Goal: Information Seeking & Learning: Learn about a topic

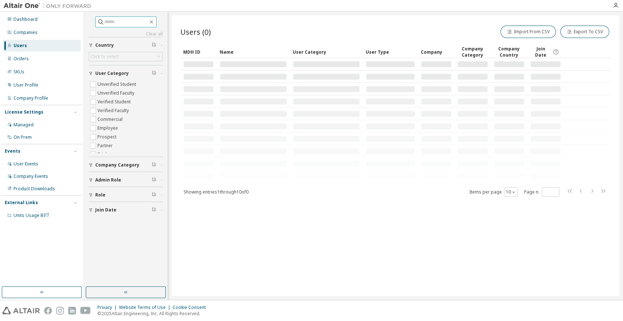
click at [111, 20] on input "text" at bounding box center [126, 21] width 44 height 7
paste input "**********"
type input "**********"
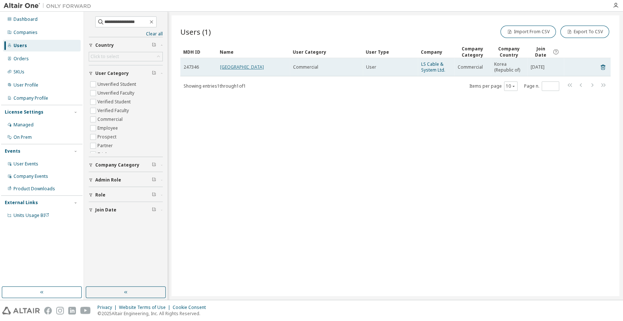
click at [228, 67] on link "[GEOGRAPHIC_DATA]" at bounding box center [242, 67] width 44 height 6
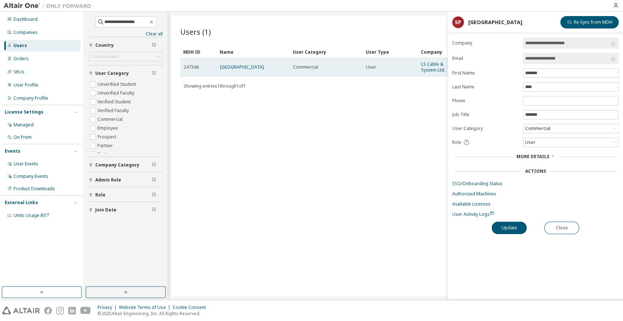
drag, startPoint x: 350, startPoint y: 116, endPoint x: 396, endPoint y: 67, distance: 67.4
click at [351, 113] on div "Users (1) Import From CSV Export To CSV Clear Load Save Save As Field Operator …" at bounding box center [395, 155] width 448 height 280
click at [429, 63] on link "LS Cable & System Ltd." at bounding box center [433, 67] width 24 height 12
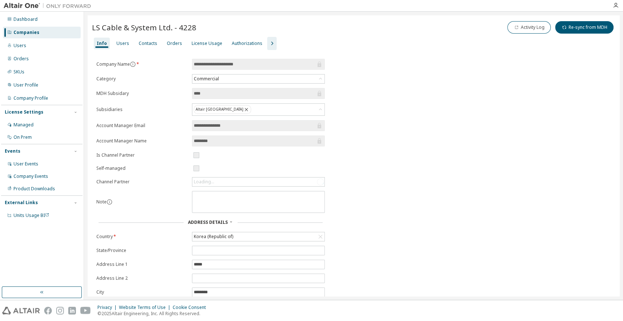
click at [268, 44] on icon "button" at bounding box center [271, 43] width 9 height 9
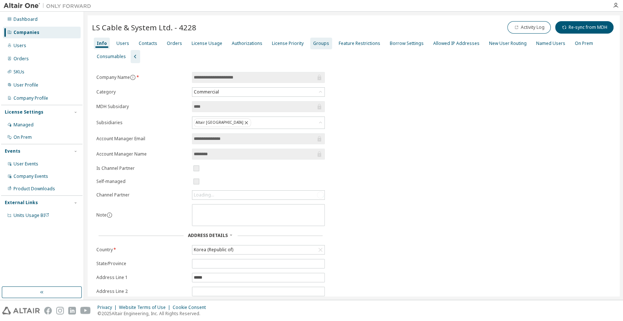
click at [313, 45] on div "Groups" at bounding box center [321, 43] width 16 height 6
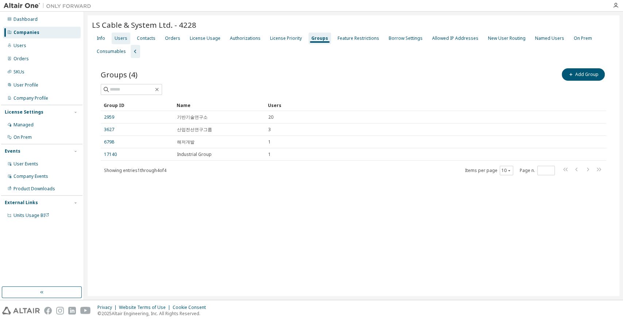
click at [118, 39] on div "Users" at bounding box center [121, 38] width 13 height 6
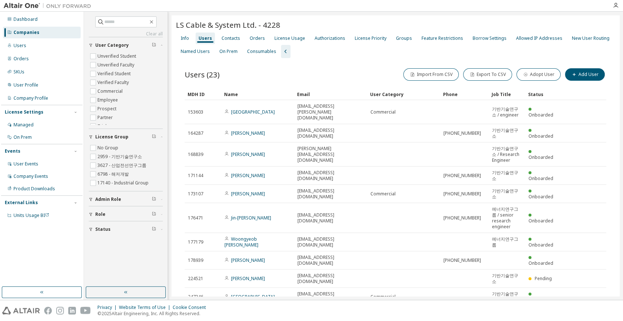
click at [302, 74] on div "Users (23) Import From CSV Export To CSV Adopt User Add User" at bounding box center [395, 74] width 421 height 15
click at [280, 36] on div "License Usage" at bounding box center [289, 38] width 31 height 6
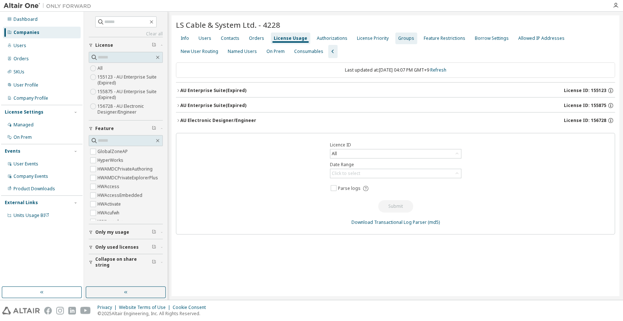
click at [403, 38] on div "Groups" at bounding box center [406, 38] width 16 height 6
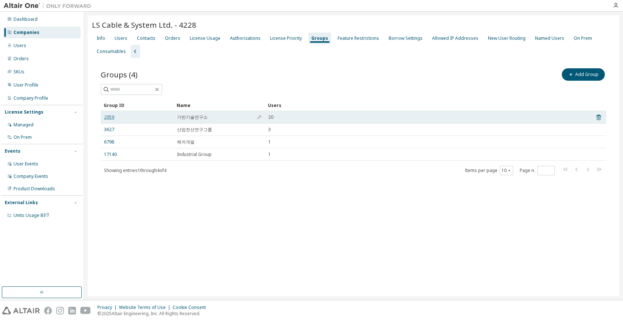
click at [112, 116] on link "2959" at bounding box center [109, 117] width 10 height 6
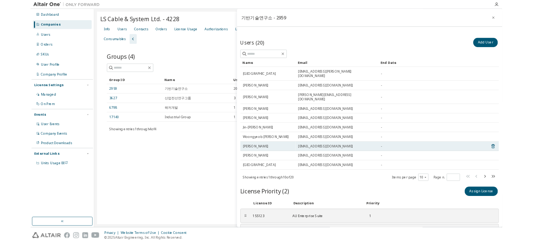
scroll to position [29, 0]
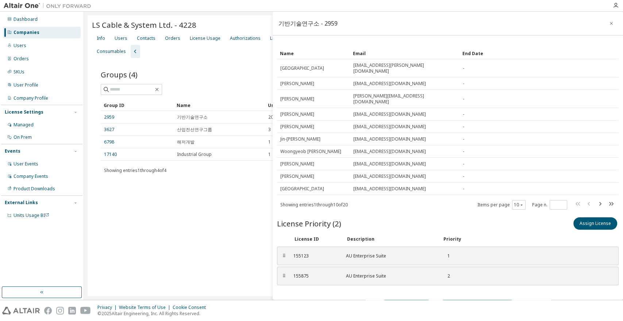
click at [204, 237] on div "LS Cable & System Ltd. - 4228 Clear Load Save Save As Field Operator Value Sele…" at bounding box center [353, 155] width 531 height 280
click at [205, 41] on div "License Usage" at bounding box center [205, 38] width 36 height 12
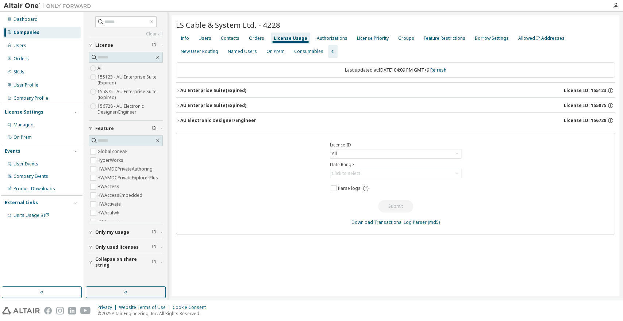
click at [417, 281] on div "LS Cable & System Ltd. - 4228 Clear Load Save Save As Field Operator Value Sele…" at bounding box center [395, 155] width 448 height 280
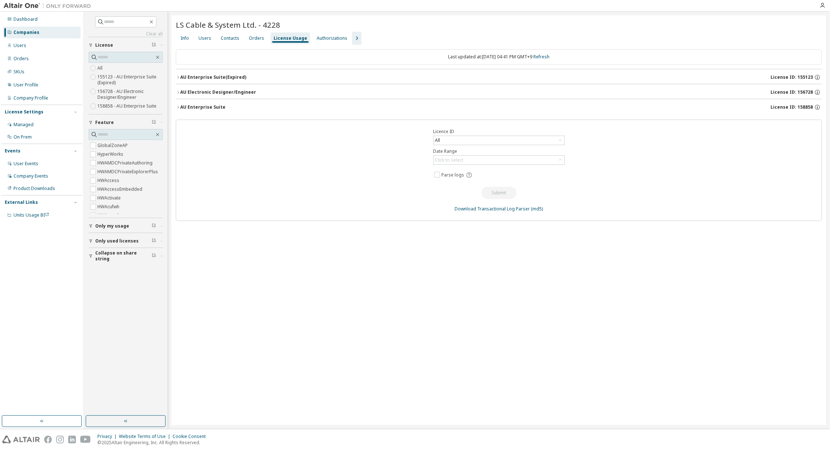
click at [176, 90] on icon "button" at bounding box center [178, 92] width 4 height 4
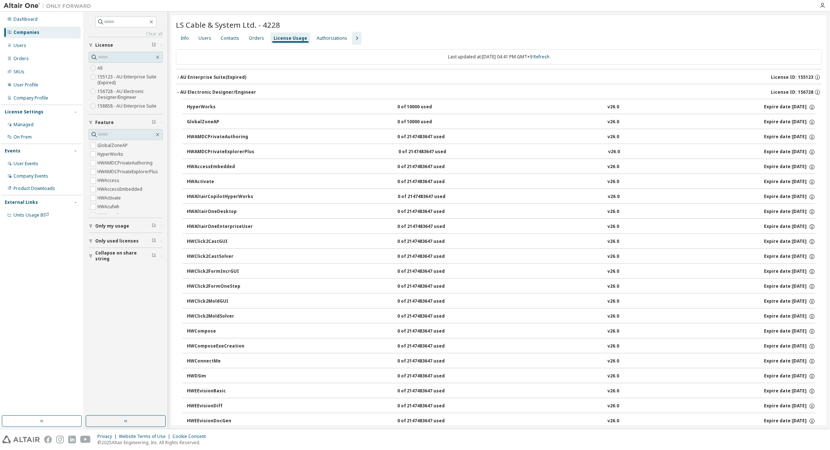
click at [176, 90] on icon "button" at bounding box center [178, 92] width 4 height 4
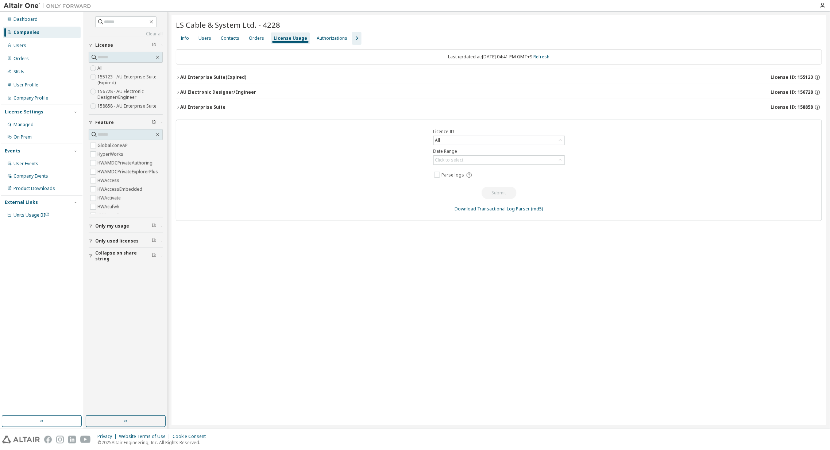
click at [174, 107] on div "LS Cable & System Ltd. - 4228 Clear Load Save Save As Field Operator Value Sele…" at bounding box center [498, 220] width 655 height 410
click at [179, 108] on icon "button" at bounding box center [178, 107] width 4 height 4
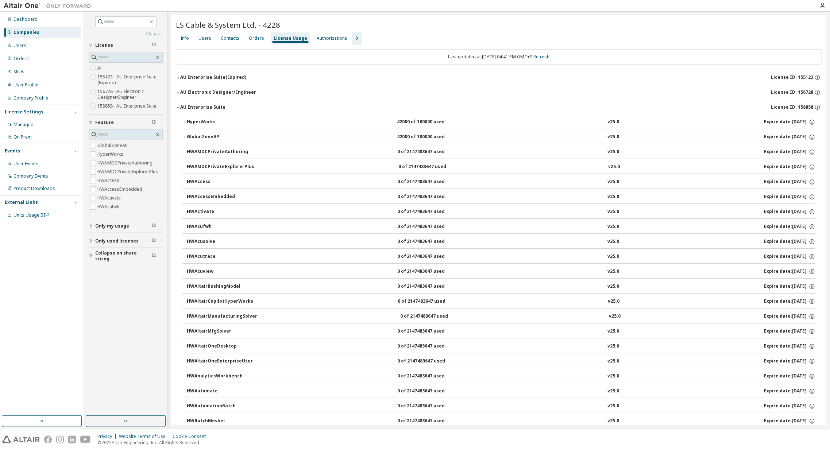
click at [178, 78] on icon "button" at bounding box center [178, 77] width 4 height 4
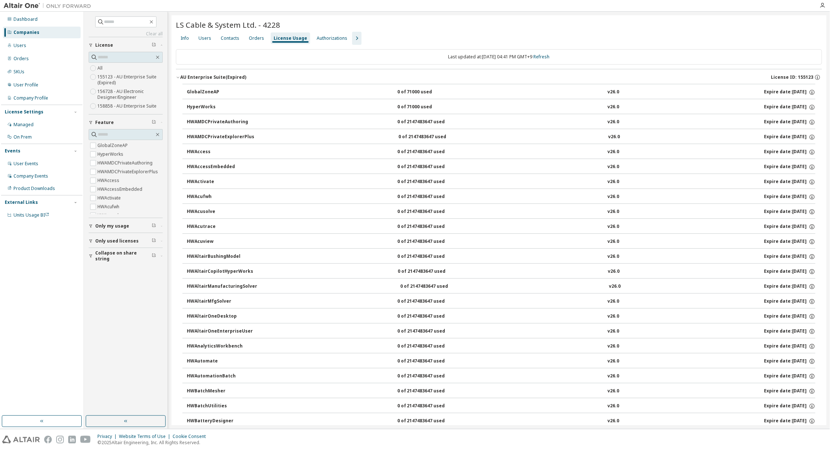
click at [178, 78] on icon "button" at bounding box center [178, 77] width 4 height 4
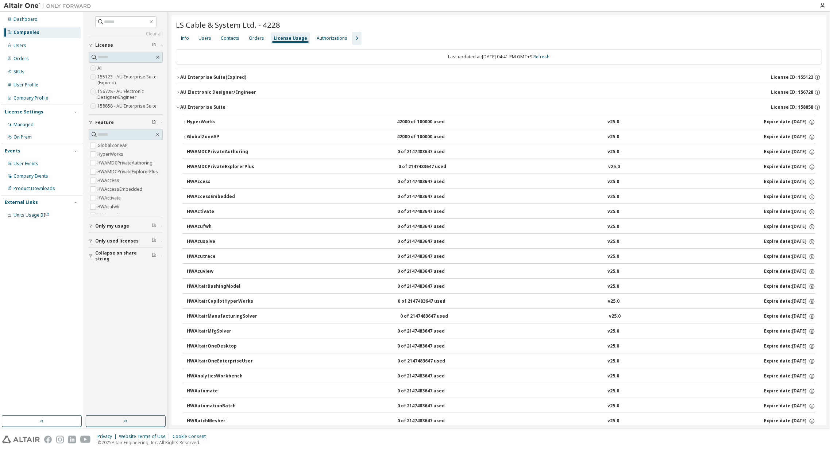
click at [181, 107] on div "AU Enterprise Suite" at bounding box center [202, 107] width 45 height 6
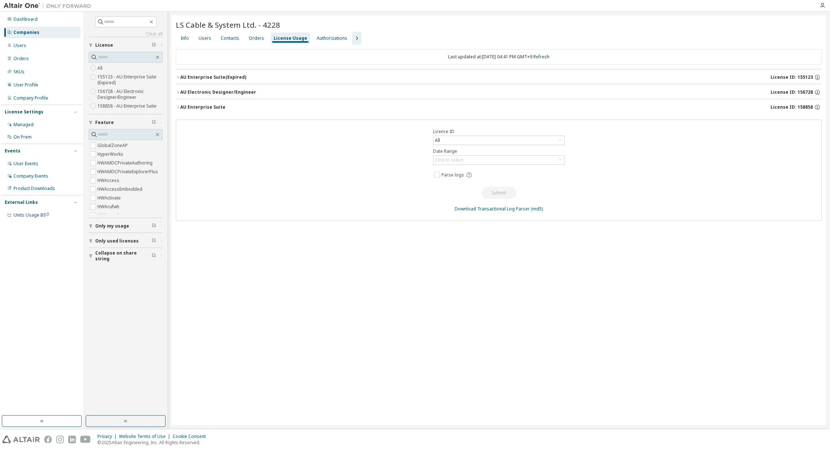
click at [352, 33] on button "button" at bounding box center [356, 38] width 9 height 13
click at [398, 38] on div "Groups" at bounding box center [406, 38] width 16 height 6
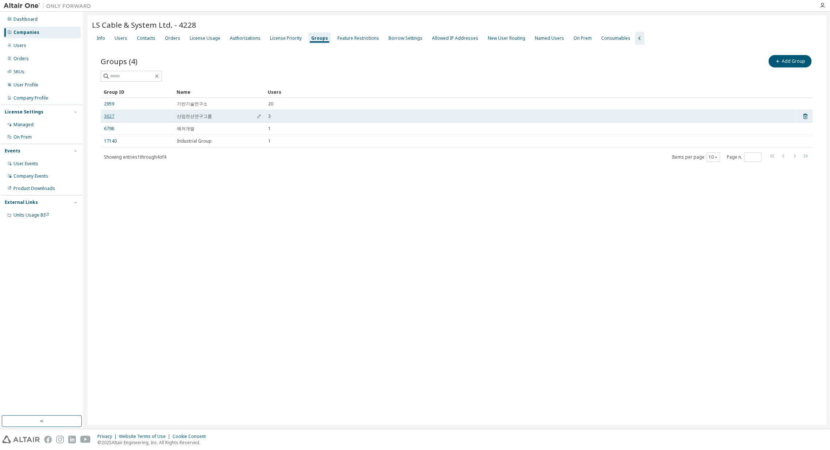
click at [111, 117] on link "3627" at bounding box center [109, 116] width 10 height 6
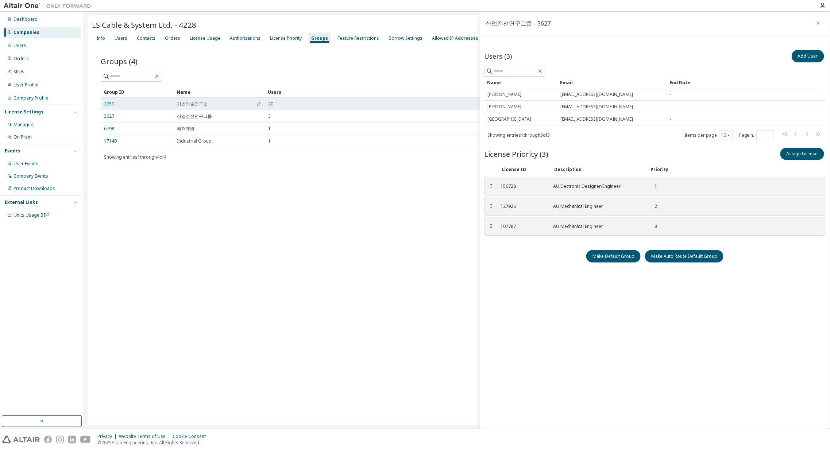
click at [110, 103] on link "2959" at bounding box center [109, 104] width 10 height 6
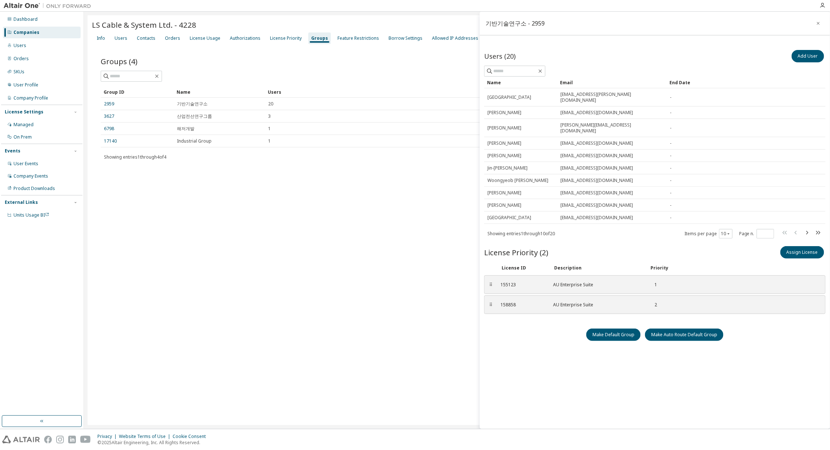
click at [229, 243] on div "LS Cable & System Ltd. - 4228 Clear Load Save Save As Field Operator Value Sele…" at bounding box center [457, 220] width 739 height 410
click at [380, 50] on div "Groups (4) Add Group Clear Load Save Save As Field Operator Value Select filter…" at bounding box center [457, 113] width 730 height 136
click at [190, 40] on div "License Usage" at bounding box center [205, 38] width 31 height 6
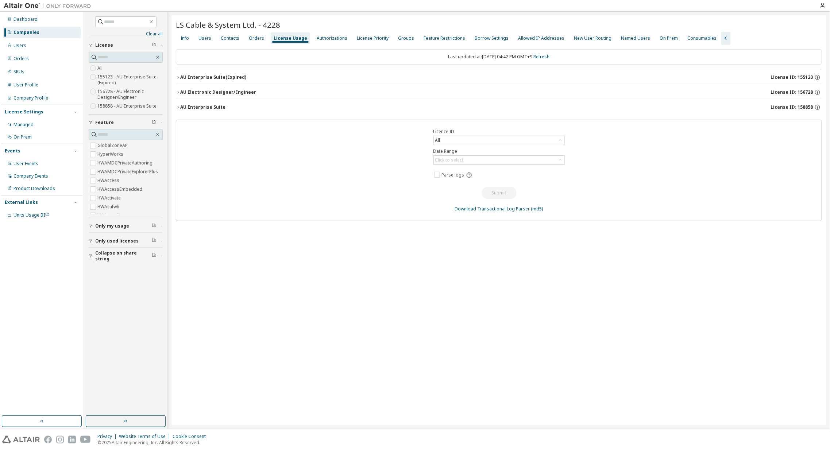
click at [169, 107] on div "Clear all Collapse on share string Only used licenses Only my usage Feature Glo…" at bounding box center [457, 220] width 746 height 417
click at [184, 106] on div "AU Enterprise Suite" at bounding box center [202, 107] width 45 height 6
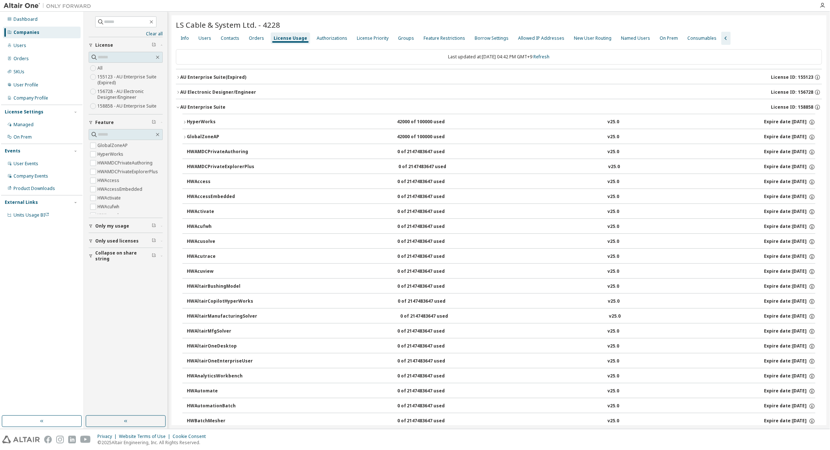
click at [186, 123] on icon "button" at bounding box center [184, 122] width 4 height 4
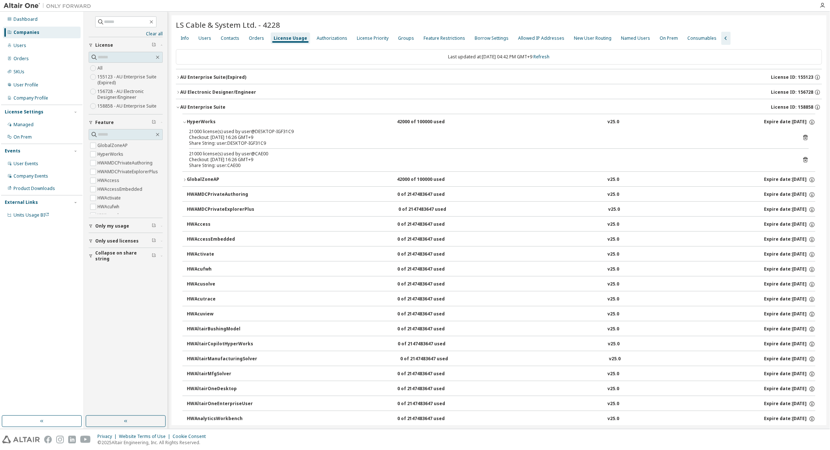
click at [186, 123] on icon "button" at bounding box center [184, 122] width 4 height 4
